Goal: Transaction & Acquisition: Purchase product/service

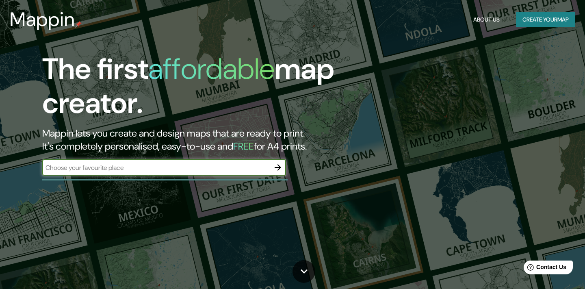
click at [234, 167] on input "text" at bounding box center [156, 167] width 228 height 9
type input "[DATE][PERSON_NAME]"
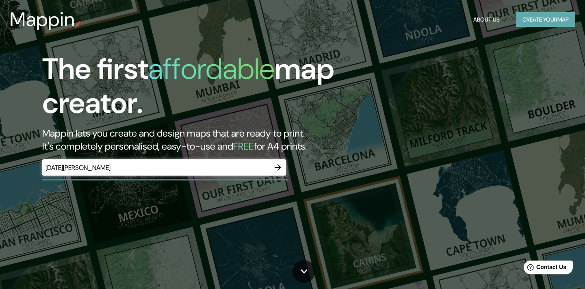
click at [534, 18] on button "Create your map" at bounding box center [545, 19] width 59 height 15
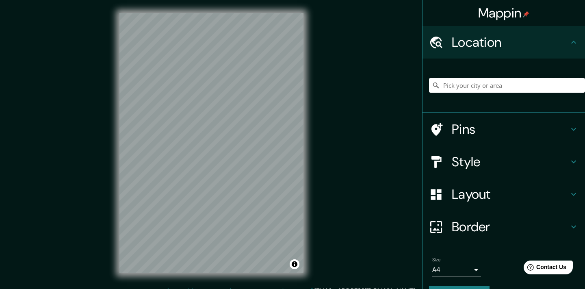
click at [477, 86] on input "Pick your city or area" at bounding box center [507, 85] width 156 height 15
click at [469, 195] on h4 "Layout" at bounding box center [510, 194] width 117 height 16
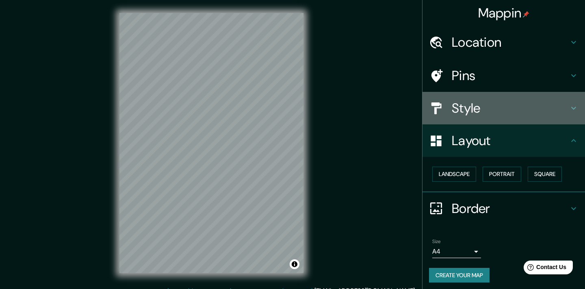
click at [482, 111] on h4 "Style" at bounding box center [510, 108] width 117 height 16
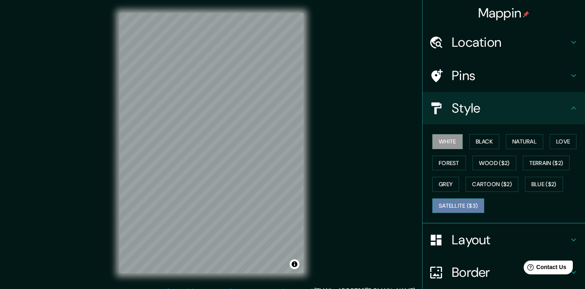
click at [463, 200] on button "Satellite ($3)" at bounding box center [458, 205] width 52 height 15
click at [238, 284] on div "© Mapbox © OpenStreetMap Improve this map © Maxar" at bounding box center [211, 143] width 210 height 286
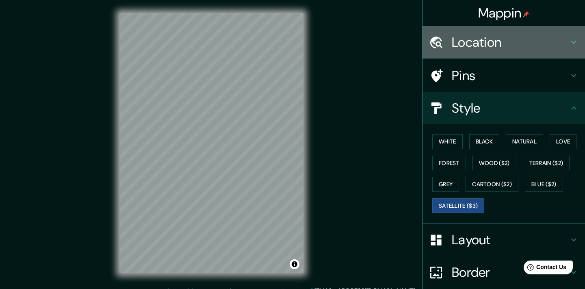
click at [478, 42] on h4 "Location" at bounding box center [510, 42] width 117 height 16
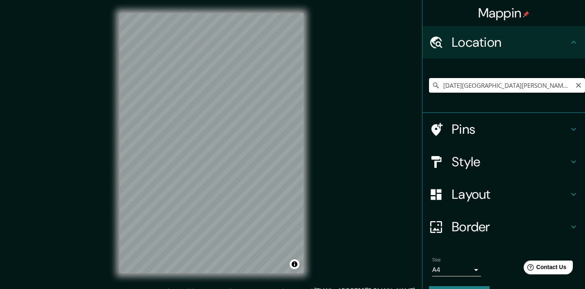
click at [481, 82] on input "[DATE][GEOGRAPHIC_DATA][PERSON_NAME], [GEOGRAPHIC_DATA], [GEOGRAPHIC_DATA]" at bounding box center [507, 85] width 156 height 15
drag, startPoint x: 506, startPoint y: 87, endPoint x: 438, endPoint y: 85, distance: 67.9
click at [438, 85] on div "[DATE][GEOGRAPHIC_DATA][PERSON_NAME], [GEOGRAPHIC_DATA], [GEOGRAPHIC_DATA]" at bounding box center [507, 85] width 156 height 15
drag, startPoint x: 471, startPoint y: 87, endPoint x: 438, endPoint y: 82, distance: 32.8
click at [440, 83] on div "[GEOGRAPHIC_DATA], [GEOGRAPHIC_DATA], [GEOGRAPHIC_DATA] [GEOGRAPHIC_DATA] [GEOG…" at bounding box center [507, 85] width 156 height 15
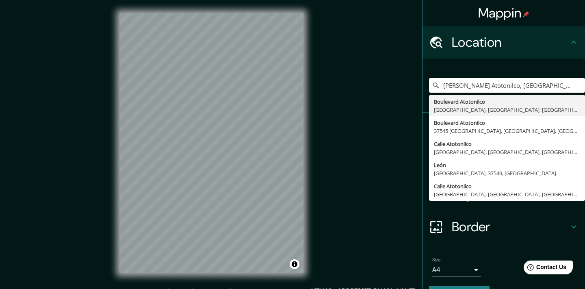
type input "[GEOGRAPHIC_DATA], [GEOGRAPHIC_DATA], [GEOGRAPHIC_DATA], [GEOGRAPHIC_DATA]"
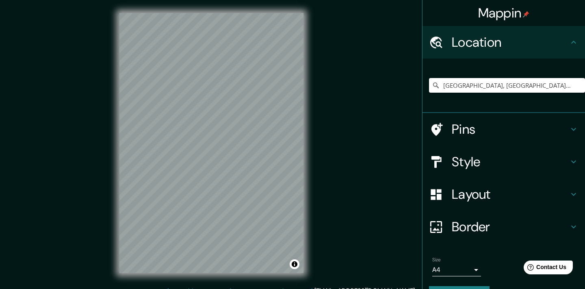
click at [270, 273] on div "© Mapbox © OpenStreetMap Improve this map © Maxar" at bounding box center [211, 143] width 210 height 286
click at [582, 85] on icon "Clear" at bounding box center [578, 85] width 7 height 7
click at [525, 85] on input "Pick your city or area" at bounding box center [507, 85] width 156 height 15
type input "s"
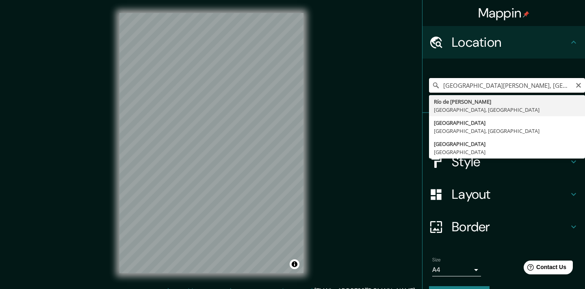
type input "[GEOGRAPHIC_DATA][PERSON_NAME], [GEOGRAPHIC_DATA], [GEOGRAPHIC_DATA]"
click at [577, 88] on icon "Clear" at bounding box center [578, 85] width 7 height 7
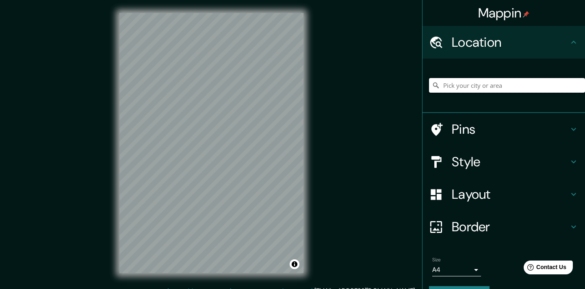
paste input "Calle Principal s/n, 37700 Gto."
click at [513, 87] on input "Calle Principal, 01512 Colon, [GEOGRAPHIC_DATA], [GEOGRAPHIC_DATA][PERSON_NAME]" at bounding box center [507, 85] width 156 height 15
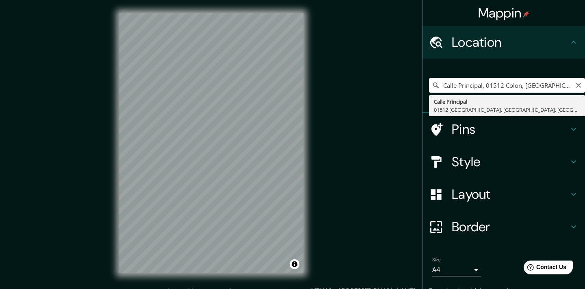
scroll to position [0, 65]
type input "Calle Principal, 01512 Colon, [GEOGRAPHIC_DATA], [GEOGRAPHIC_DATA][PERSON_NAME]"
click at [577, 84] on icon "Clear" at bounding box center [578, 85] width 5 height 5
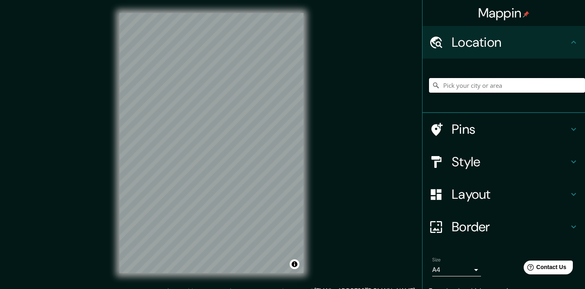
paste input "Calle Principal s/n, 37700 Gto."
type input "Calle Principal, 01512 Colon, [GEOGRAPHIC_DATA], [GEOGRAPHIC_DATA][PERSON_NAME]"
click at [581, 84] on icon "Clear" at bounding box center [578, 85] width 7 height 7
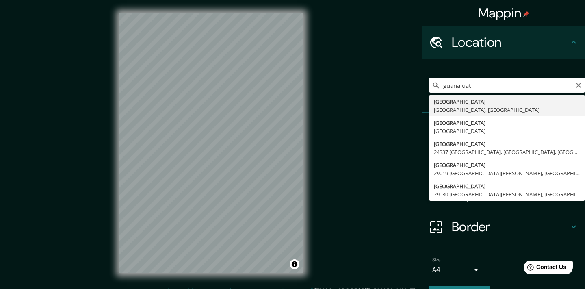
type input "[GEOGRAPHIC_DATA], [GEOGRAPHIC_DATA], [GEOGRAPHIC_DATA]"
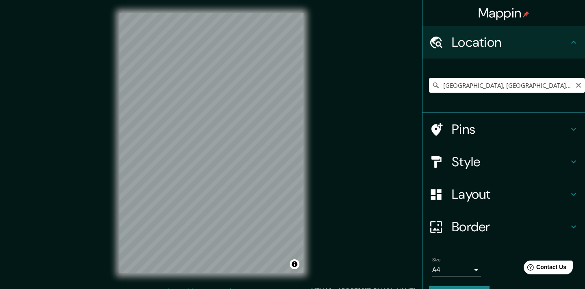
click at [544, 86] on input "[GEOGRAPHIC_DATA], [GEOGRAPHIC_DATA], [GEOGRAPHIC_DATA]" at bounding box center [507, 85] width 156 height 15
click at [580, 83] on icon "Clear" at bounding box center [578, 85] width 7 height 7
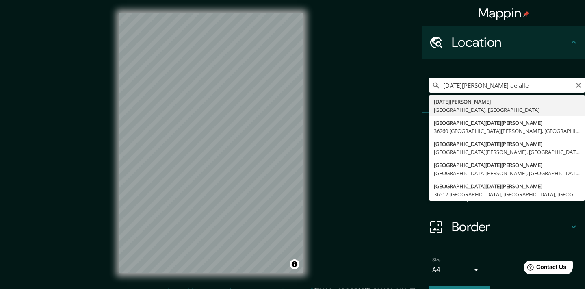
type input "[DATE][GEOGRAPHIC_DATA][PERSON_NAME], [GEOGRAPHIC_DATA], [GEOGRAPHIC_DATA]"
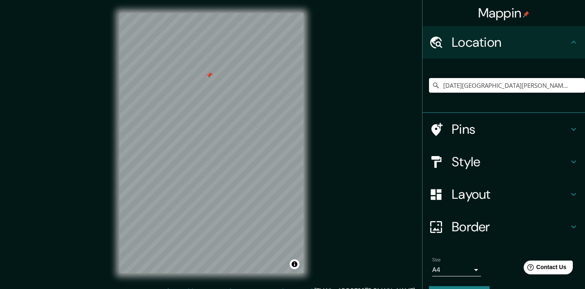
click at [211, 76] on div at bounding box center [209, 75] width 7 height 7
click at [268, 0] on html "Mappin Location [DATE][GEOGRAPHIC_DATA][PERSON_NAME], [GEOGRAPHIC_DATA], [GEOGR…" at bounding box center [292, 144] width 585 height 289
click at [112, 73] on div "© Mapbox © OpenStreetMap Improve this map © Maxar" at bounding box center [211, 143] width 210 height 286
click at [242, 0] on div "© Mapbox © OpenStreetMap Improve this map © Maxar" at bounding box center [211, 143] width 210 height 286
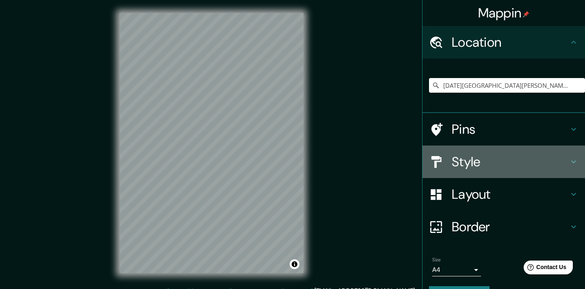
click at [471, 161] on h4 "Style" at bounding box center [510, 162] width 117 height 16
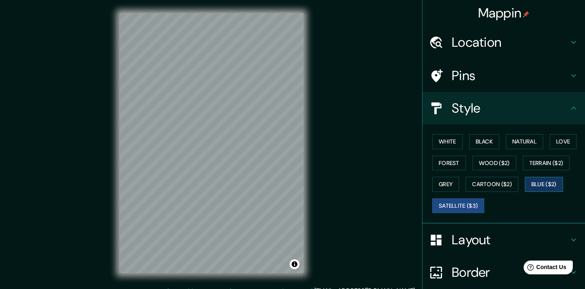
click at [545, 184] on button "Blue ($2)" at bounding box center [544, 184] width 38 height 15
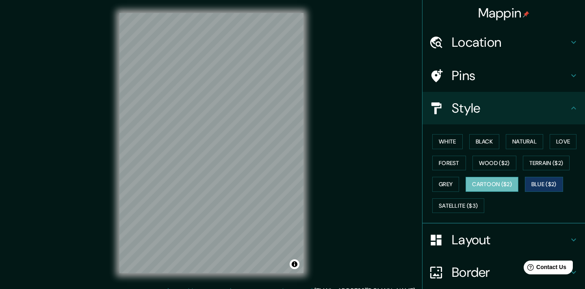
click at [510, 183] on button "Cartoon ($2)" at bounding box center [492, 184] width 53 height 15
click at [451, 186] on button "Grey" at bounding box center [445, 184] width 27 height 15
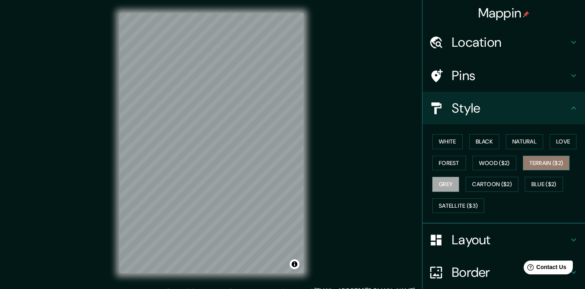
click at [558, 165] on button "Terrain ($2)" at bounding box center [546, 163] width 47 height 15
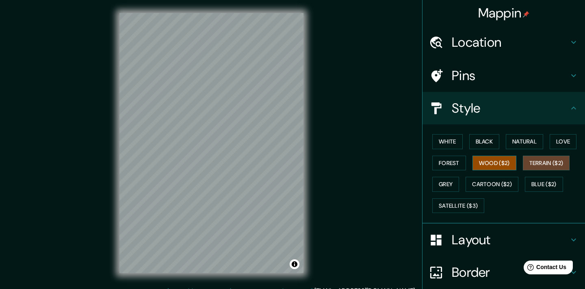
click at [488, 161] on button "Wood ($2)" at bounding box center [495, 163] width 44 height 15
click at [446, 160] on button "Forest" at bounding box center [449, 163] width 34 height 15
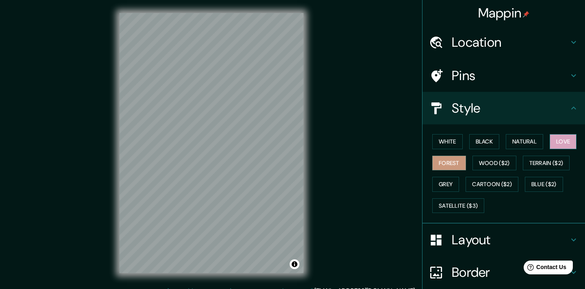
click at [562, 143] on button "Love" at bounding box center [563, 141] width 27 height 15
click at [533, 142] on button "Natural" at bounding box center [524, 141] width 37 height 15
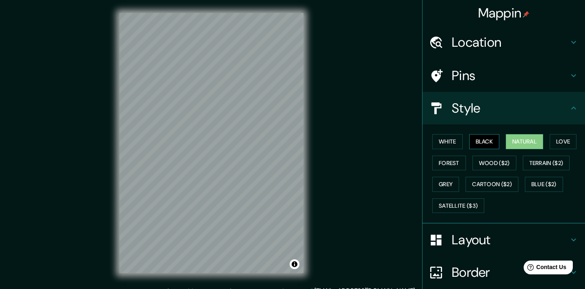
click at [493, 141] on button "Black" at bounding box center [484, 141] width 30 height 15
click at [447, 143] on button "White" at bounding box center [447, 141] width 30 height 15
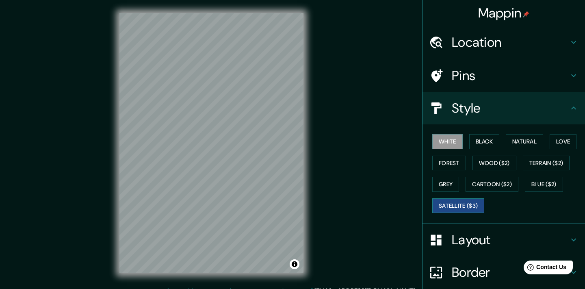
click at [454, 203] on button "Satellite ($3)" at bounding box center [458, 205] width 52 height 15
click at [214, 106] on div at bounding box center [215, 105] width 7 height 7
click at [224, 161] on div at bounding box center [225, 162] width 7 height 7
click at [456, 140] on button "White" at bounding box center [447, 141] width 30 height 15
click at [488, 135] on button "Black" at bounding box center [484, 141] width 30 height 15
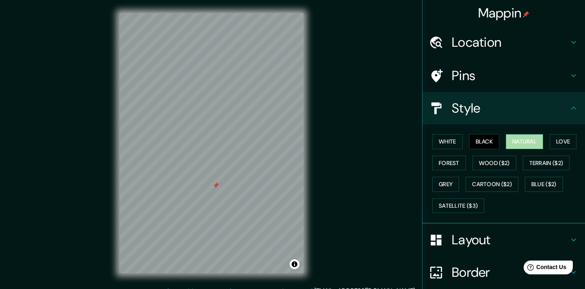
click at [518, 139] on button "Natural" at bounding box center [524, 141] width 37 height 15
click at [555, 140] on button "Love" at bounding box center [563, 141] width 27 height 15
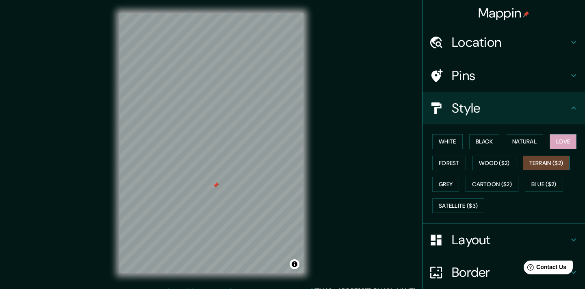
click at [555, 163] on button "Terrain ($2)" at bounding box center [546, 163] width 47 height 15
click at [503, 162] on button "Wood ($2)" at bounding box center [495, 163] width 44 height 15
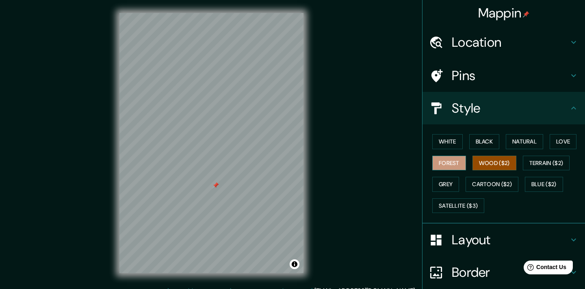
click at [466, 161] on button "Forest" at bounding box center [449, 163] width 34 height 15
click at [448, 185] on button "Grey" at bounding box center [445, 184] width 27 height 15
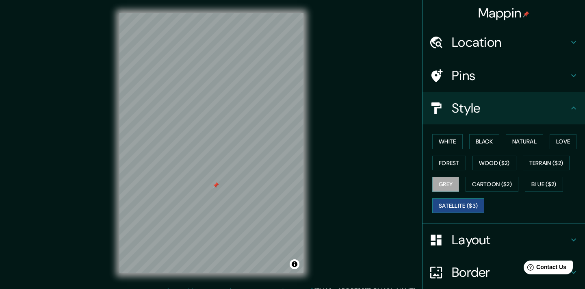
click at [464, 208] on button "Satellite ($3)" at bounding box center [458, 205] width 52 height 15
click at [505, 180] on button "Cartoon ($2)" at bounding box center [492, 184] width 53 height 15
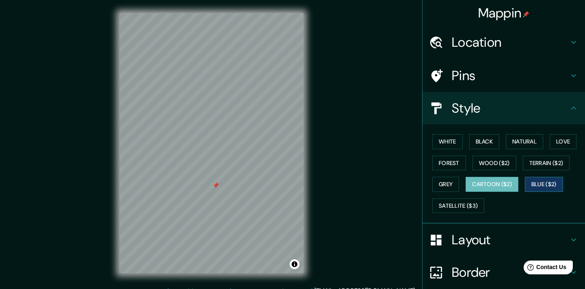
click at [551, 179] on button "Blue ($2)" at bounding box center [544, 184] width 38 height 15
click at [455, 141] on button "White" at bounding box center [447, 141] width 30 height 15
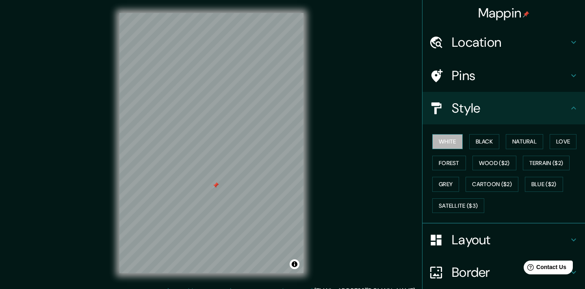
click at [455, 141] on button "White" at bounding box center [447, 141] width 30 height 15
